Goal: Task Accomplishment & Management: Complete application form

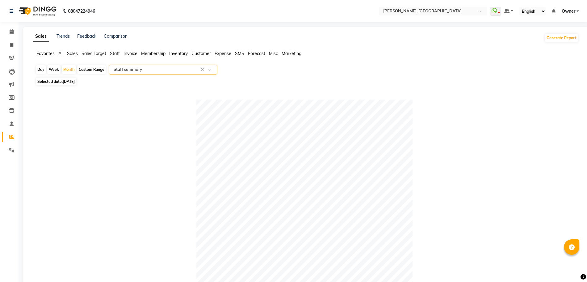
select select "full_report"
select select "csv"
click at [9, 30] on span at bounding box center [11, 31] width 11 height 7
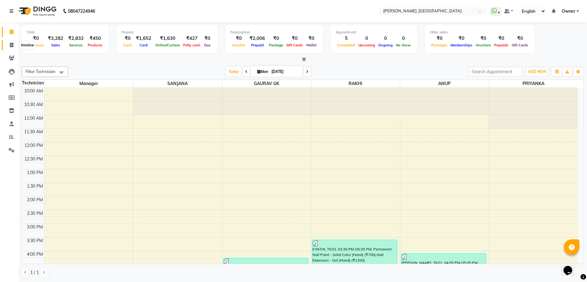
click at [11, 44] on icon at bounding box center [11, 45] width 3 height 5
select select "service"
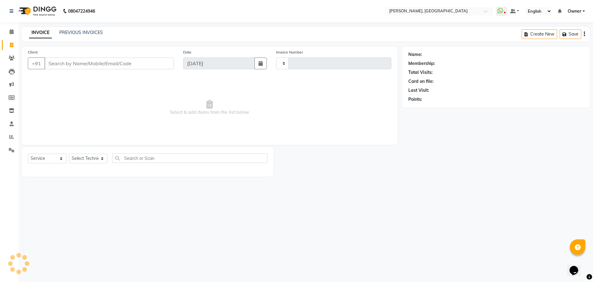
type input "1132"
select select "7674"
click at [49, 56] on div "Client +91" at bounding box center [100, 61] width 155 height 25
click at [62, 59] on input "Client" at bounding box center [108, 63] width 129 height 12
type input "8861840550"
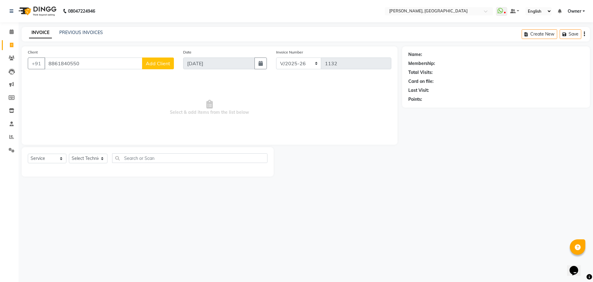
click at [166, 64] on span "Add Client" at bounding box center [158, 63] width 24 height 6
select select "21"
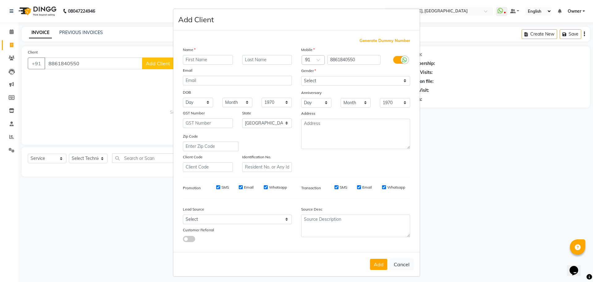
click at [196, 61] on input "text" at bounding box center [208, 60] width 50 height 10
type input "Prakruthi"
click at [333, 81] on select "Select [DEMOGRAPHIC_DATA] [DEMOGRAPHIC_DATA] Other Prefer Not To Say" at bounding box center [355, 81] width 109 height 10
select select "[DEMOGRAPHIC_DATA]"
click at [301, 76] on select "Select [DEMOGRAPHIC_DATA] [DEMOGRAPHIC_DATA] Other Prefer Not To Say" at bounding box center [355, 81] width 109 height 10
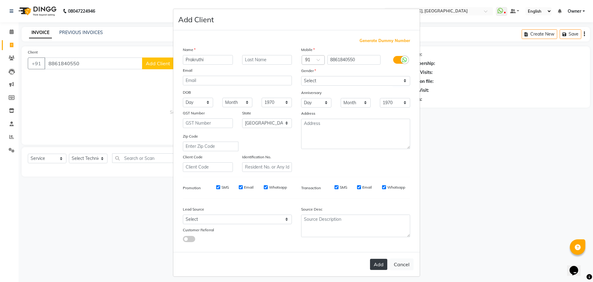
click at [376, 260] on button "Add" at bounding box center [378, 263] width 17 height 11
select select
select select "null"
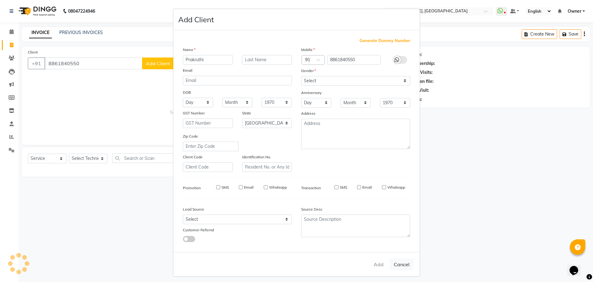
select select
checkbox input "false"
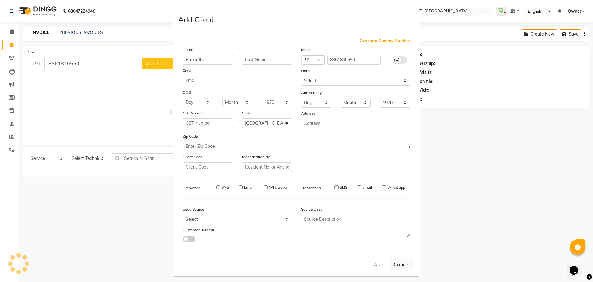
checkbox input "false"
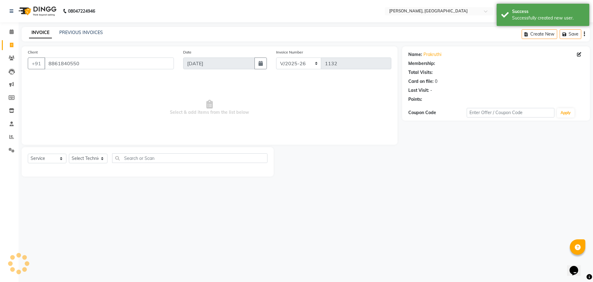
select select "1: Object"
click at [95, 154] on select "Select Technician ANUP [PERSON_NAME] GK Manager Owner [PERSON_NAME] [PERSON_NAM…" at bounding box center [88, 158] width 39 height 10
select select "86045"
click at [69, 153] on select "Select Technician ANUP [PERSON_NAME] GK Manager Owner [PERSON_NAME] [PERSON_NAM…" at bounding box center [88, 158] width 39 height 10
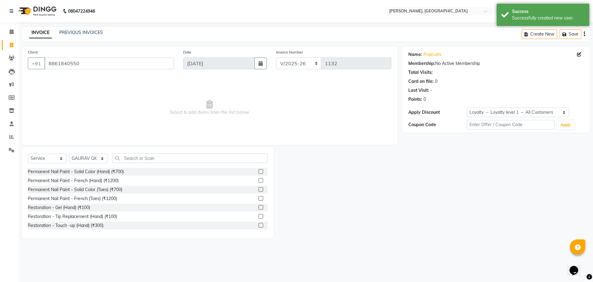
click at [258, 170] on label at bounding box center [260, 171] width 5 height 5
click at [258, 170] on input "checkbox" at bounding box center [260, 171] width 4 height 4
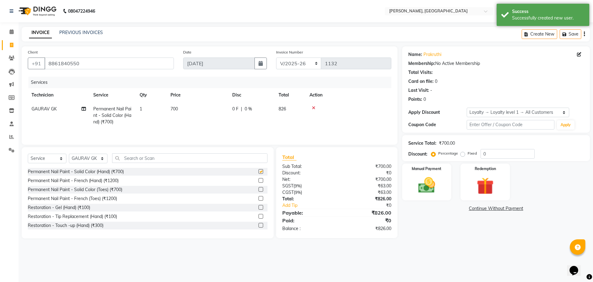
checkbox input "false"
click at [224, 155] on input "text" at bounding box center [189, 158] width 155 height 10
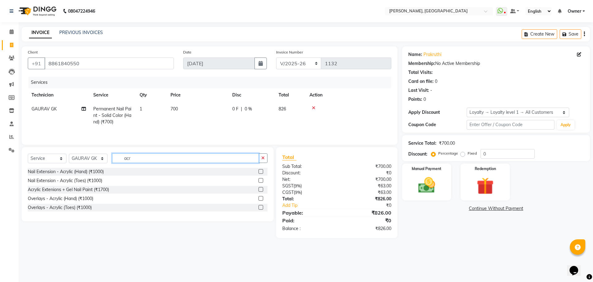
type input "acr"
click at [261, 173] on label at bounding box center [260, 171] width 5 height 5
click at [261, 173] on input "checkbox" at bounding box center [260, 171] width 4 height 4
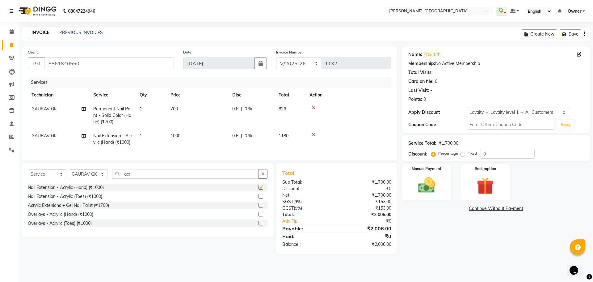
checkbox input "false"
click at [225, 178] on input "acr" at bounding box center [185, 174] width 147 height 10
type input "a"
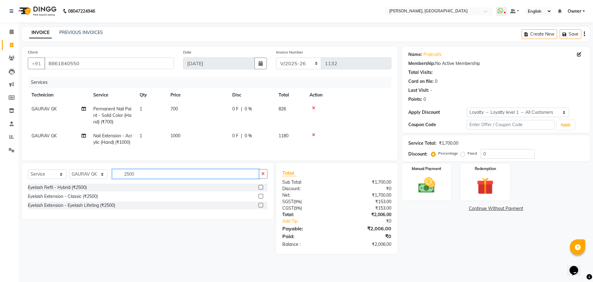
type input "2500"
click at [261, 198] on label at bounding box center [260, 196] width 5 height 5
click at [261, 198] on input "checkbox" at bounding box center [260, 196] width 4 height 4
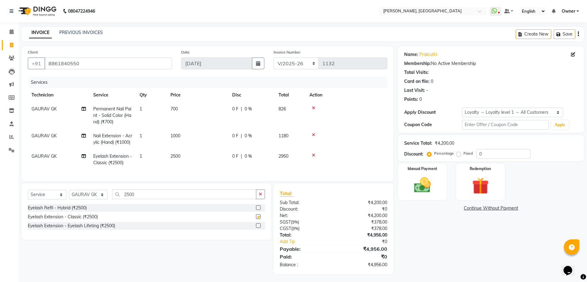
checkbox input "false"
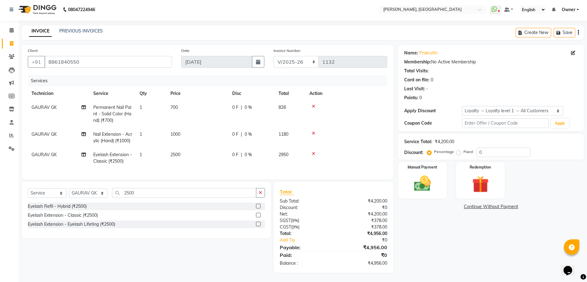
scroll to position [14, 0]
click at [422, 173] on img at bounding box center [422, 183] width 28 height 20
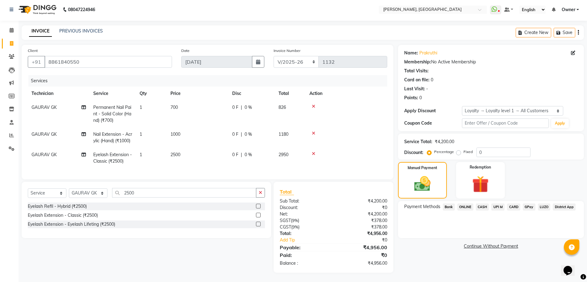
click at [496, 203] on span "UPI M" at bounding box center [497, 206] width 13 height 7
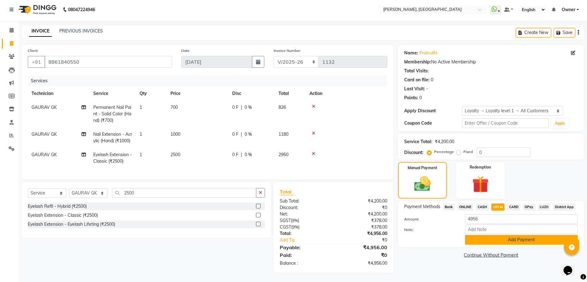
click at [504, 235] on button "Add Payment" at bounding box center [521, 240] width 113 height 10
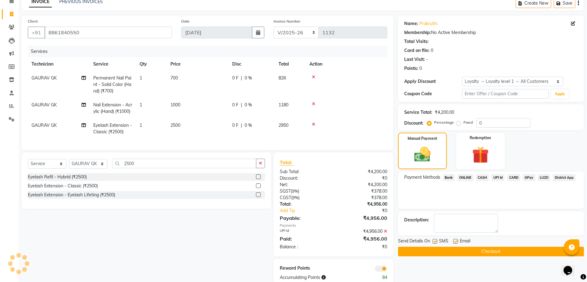
scroll to position [57, 0]
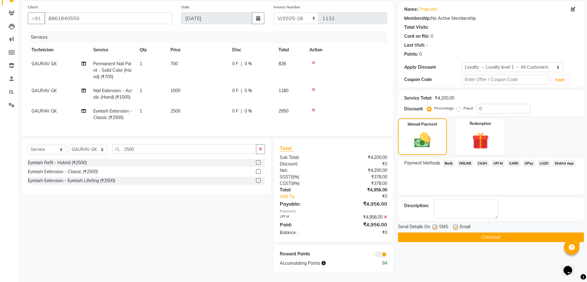
click at [490, 232] on button "Checkout" at bounding box center [491, 237] width 186 height 10
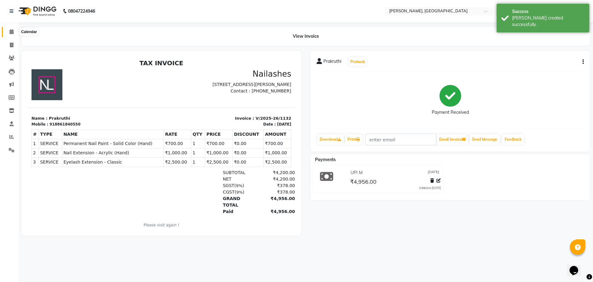
click at [13, 31] on icon at bounding box center [12, 31] width 4 height 5
